Goal: Find specific page/section: Find specific page/section

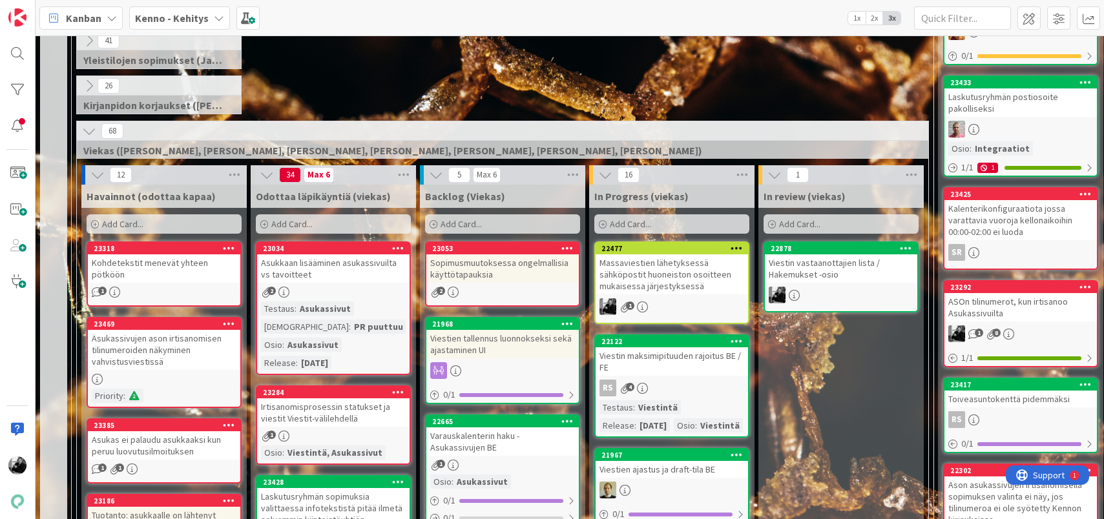
scroll to position [233, 0]
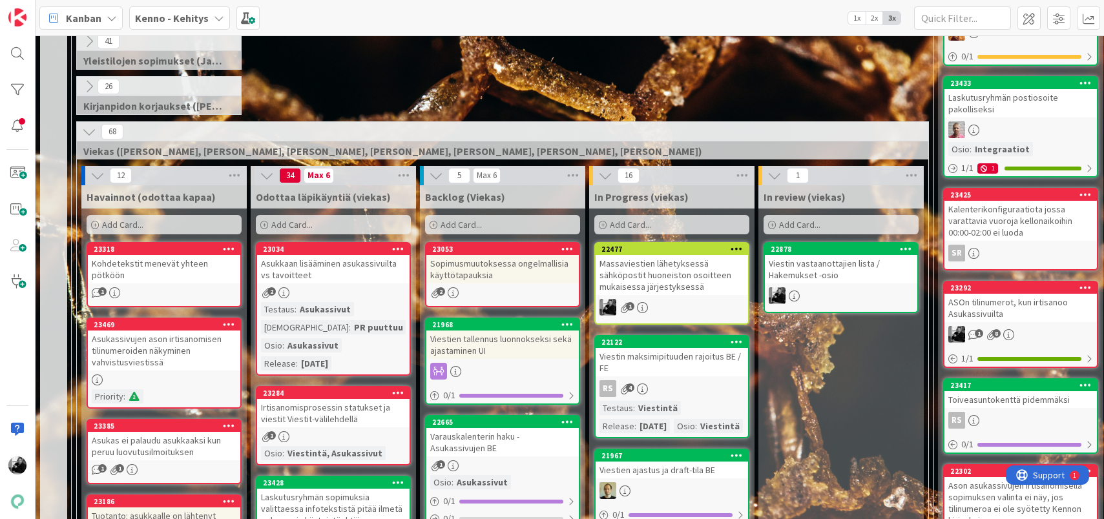
click at [691, 362] on div "Viestin maksimipituuden rajoitus BE / FE" at bounding box center [672, 362] width 152 height 28
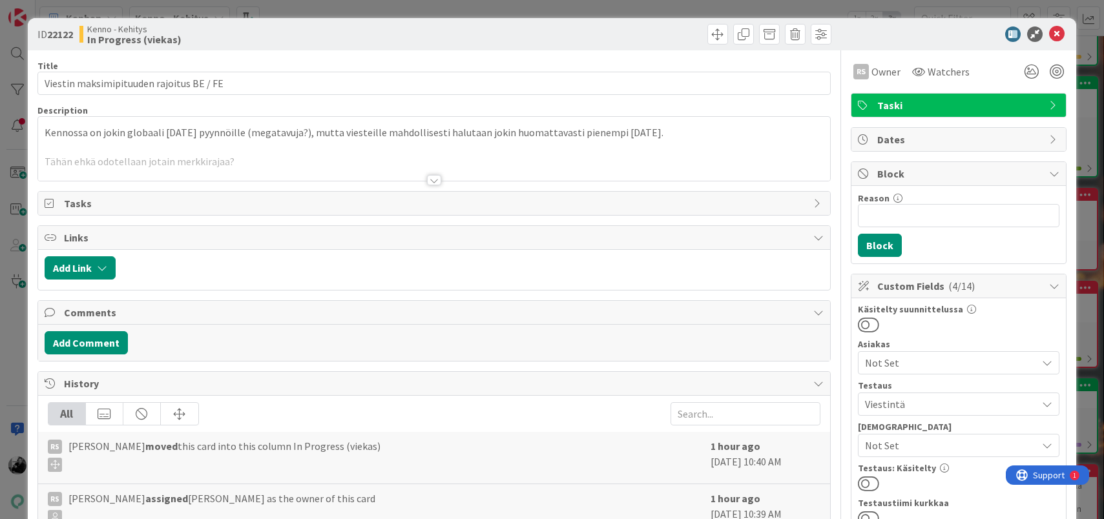
click at [435, 183] on div at bounding box center [434, 180] width 14 height 10
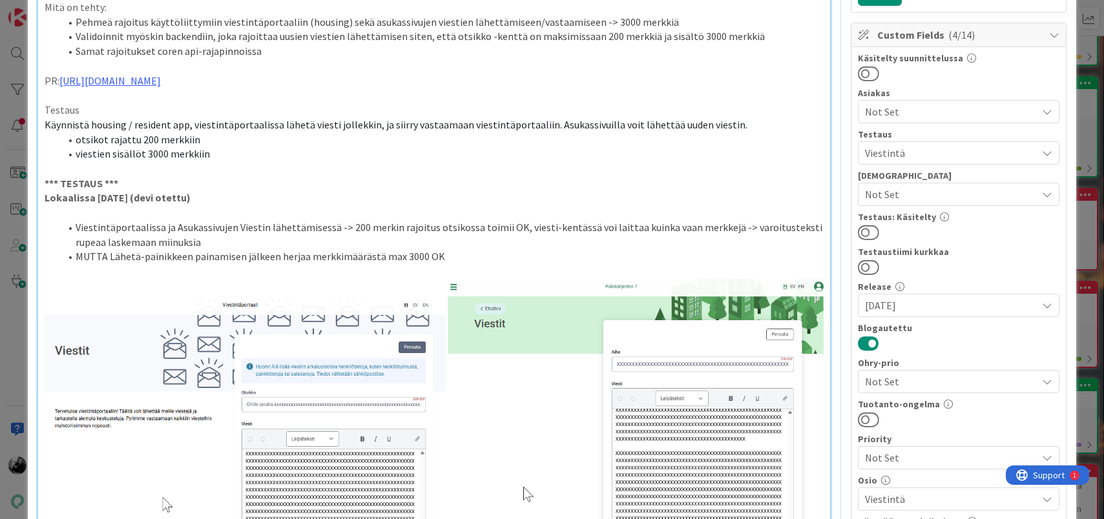
scroll to position [117, 0]
